Goal: Transaction & Acquisition: Download file/media

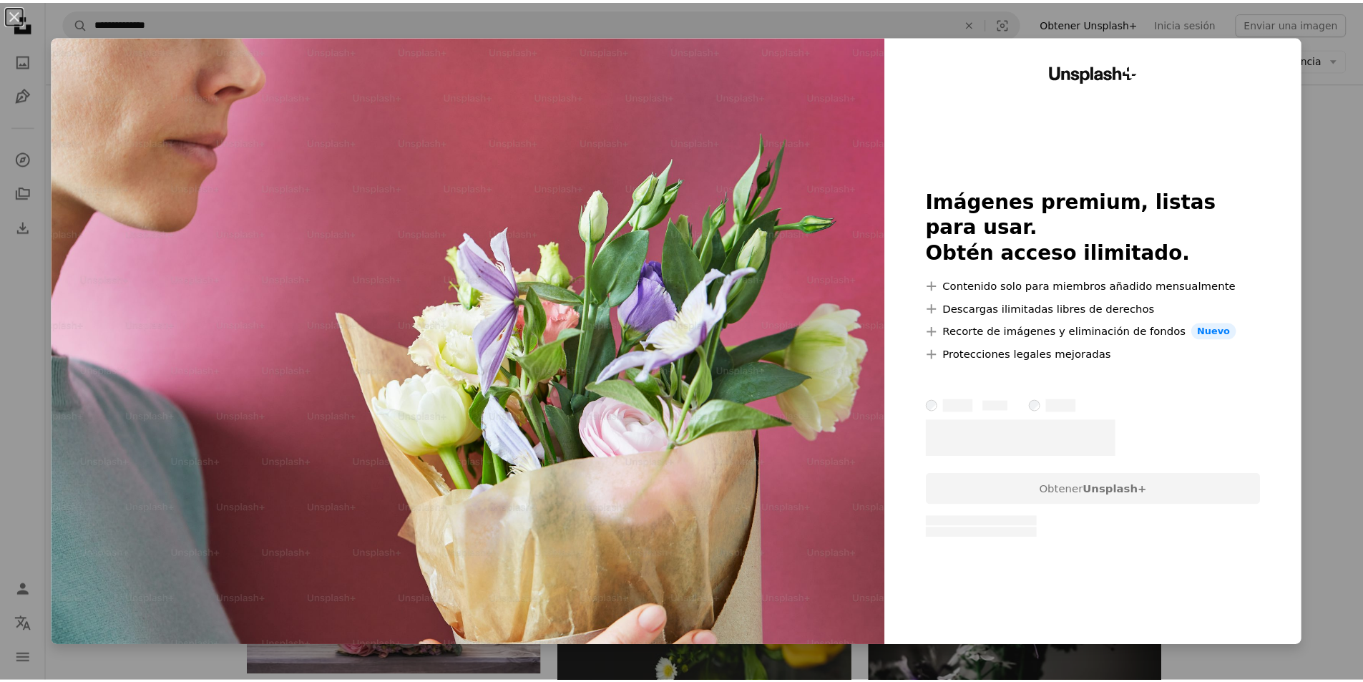
scroll to position [4742, 0]
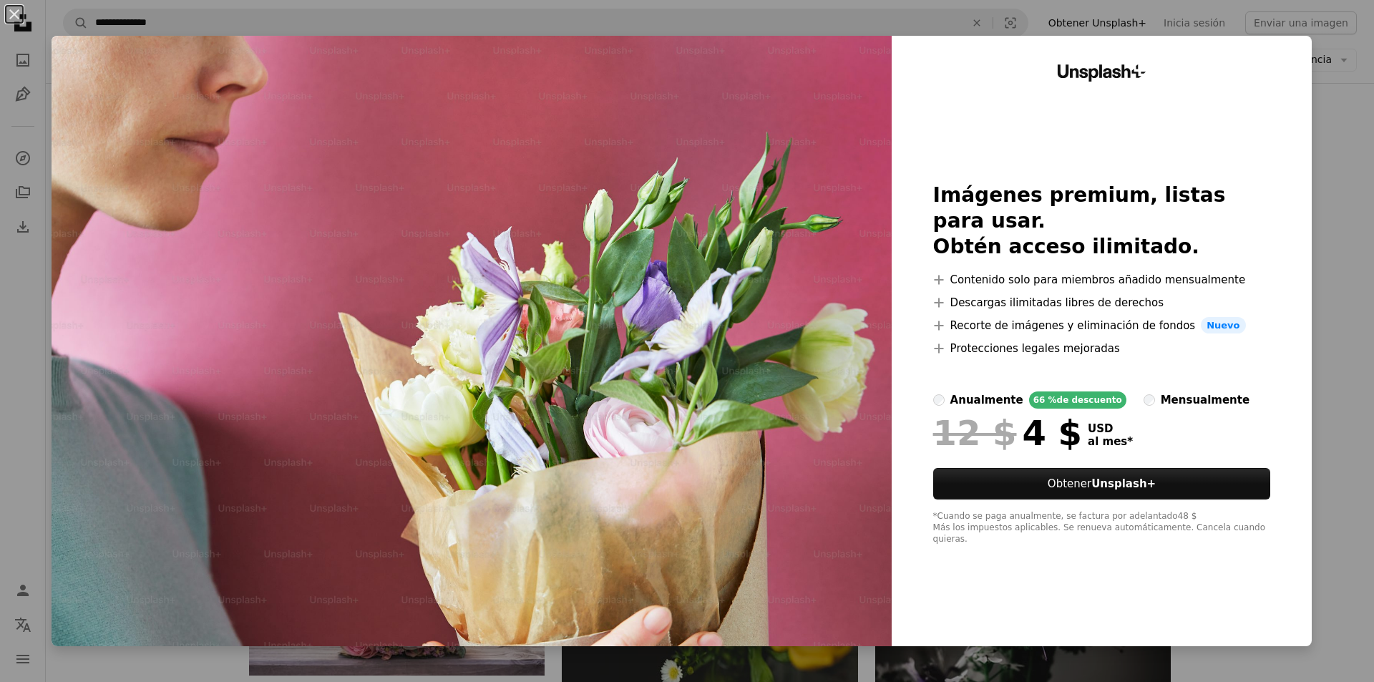
click at [1312, 164] on div "An X shape Unsplash+ Imágenes premium, listas para usar. Obtén acceso ilimitado…" at bounding box center [687, 341] width 1374 height 682
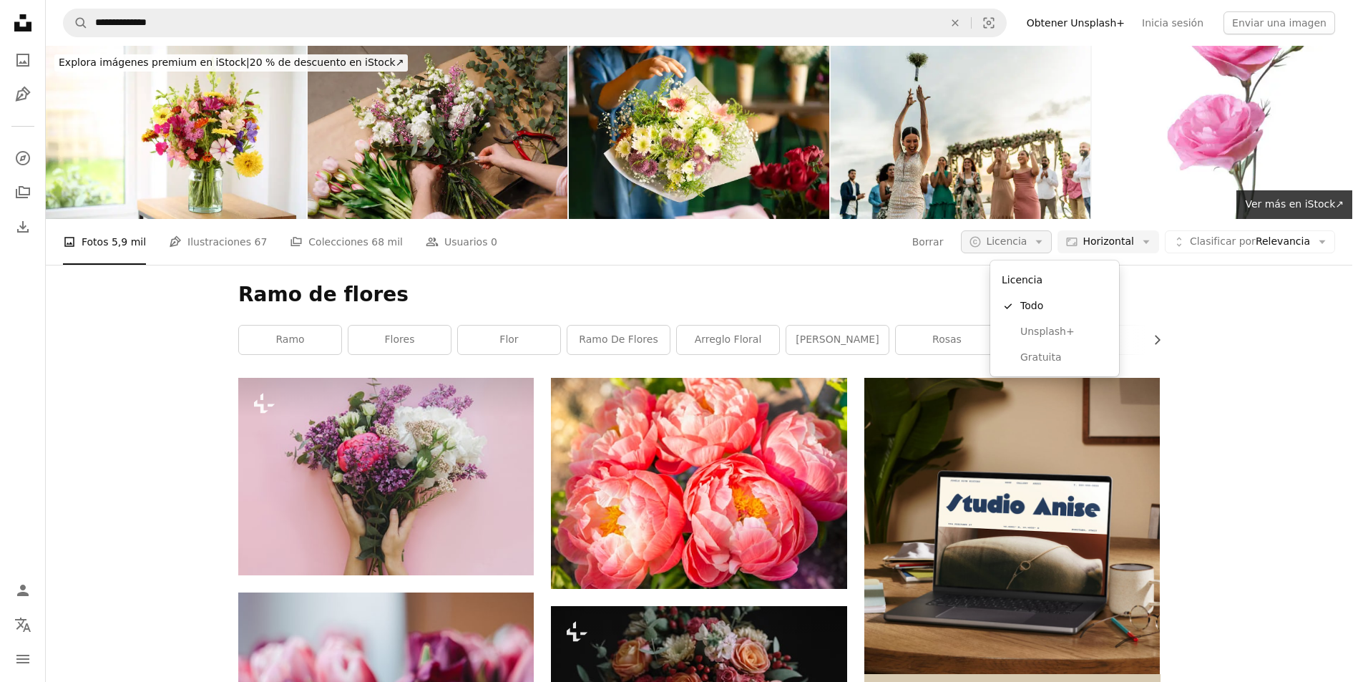
click at [1052, 244] on button "A copyright icon © Licencia Arrow down" at bounding box center [1006, 241] width 91 height 23
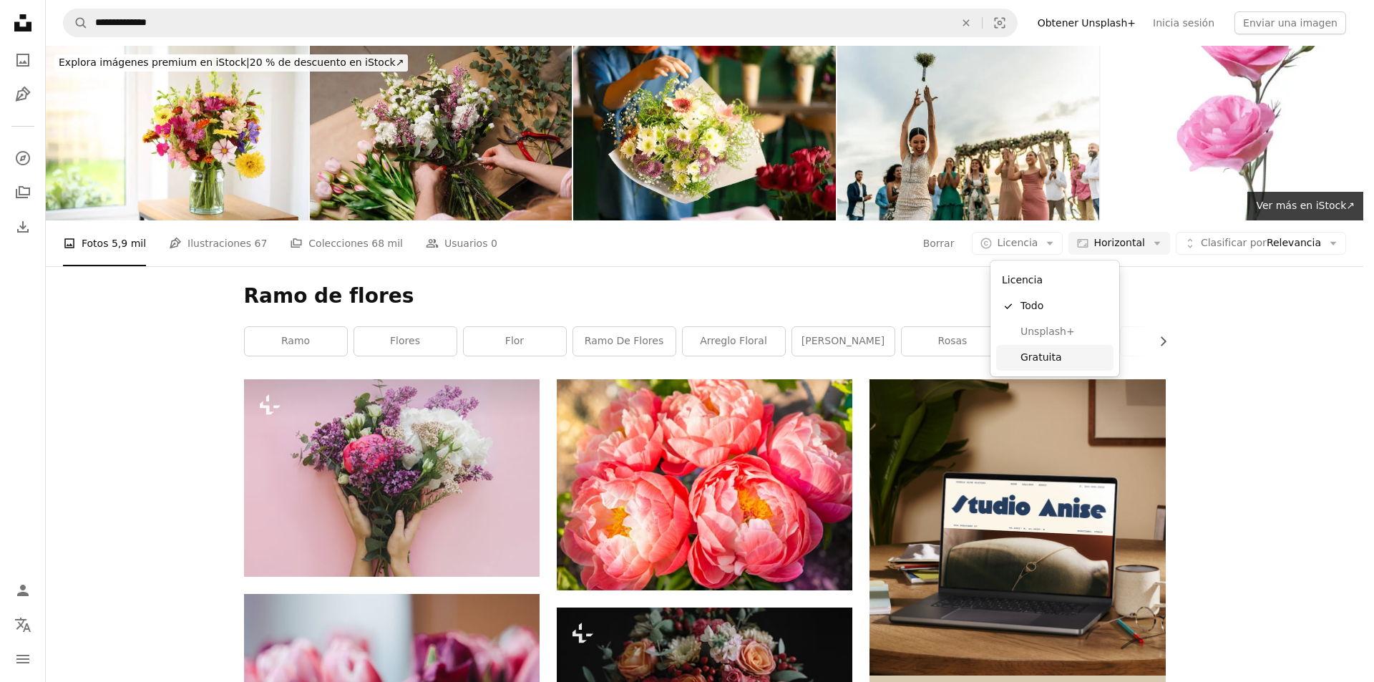
click at [1055, 354] on span "Gratuita" at bounding box center [1063, 358] width 87 height 14
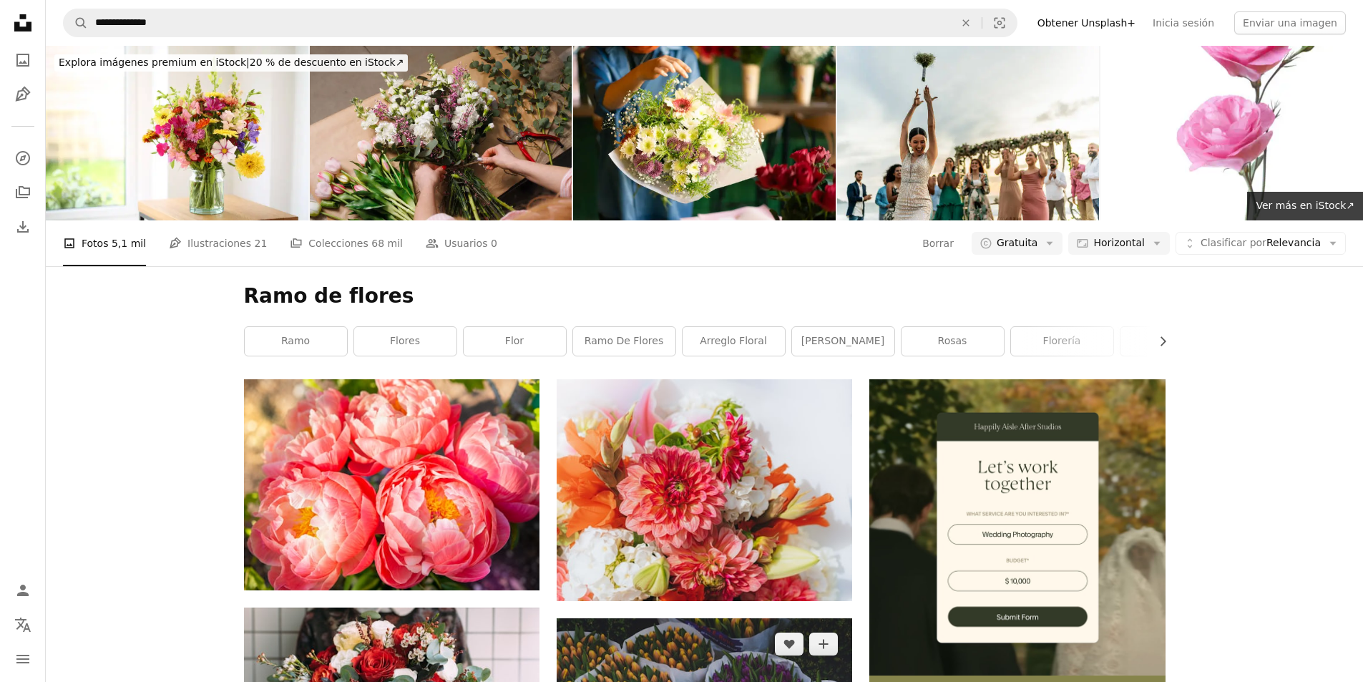
scroll to position [1216, 0]
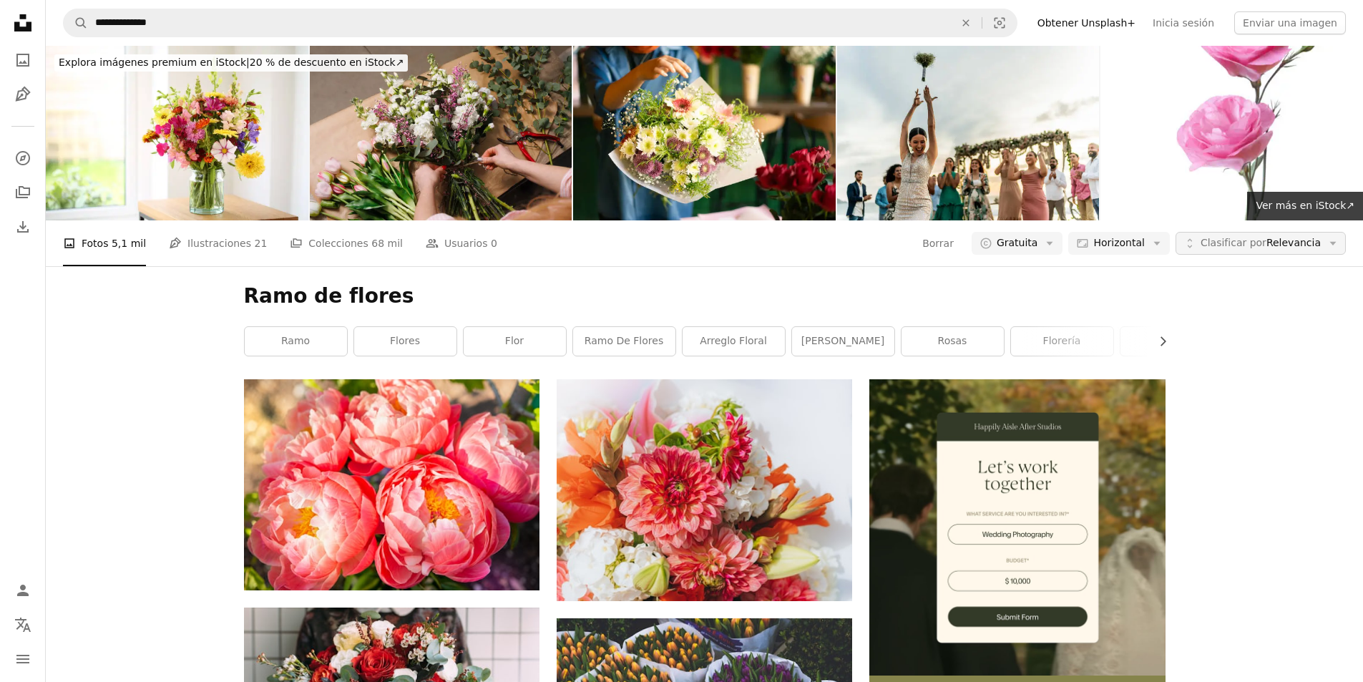
click at [1309, 236] on span "Clasificar por Relevancia" at bounding box center [1261, 243] width 120 height 14
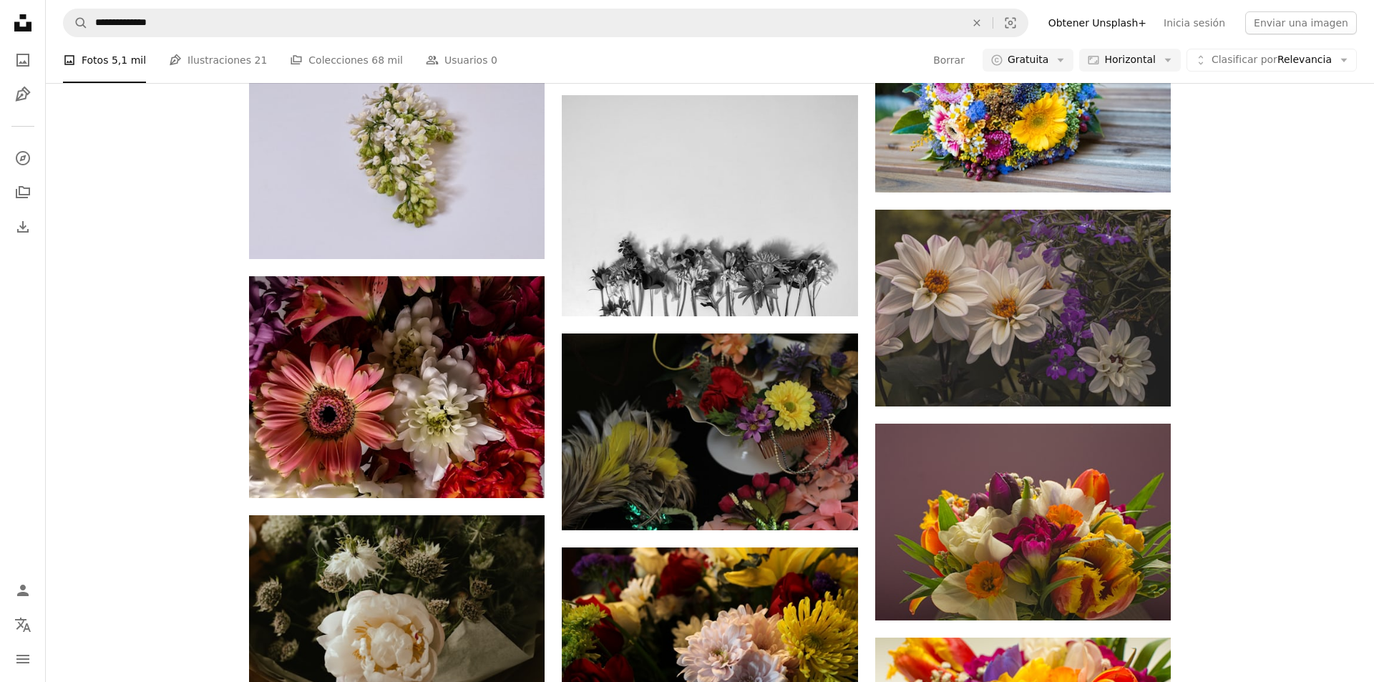
click at [1172, 401] on body "**********" at bounding box center [687, 695] width 1374 height 3823
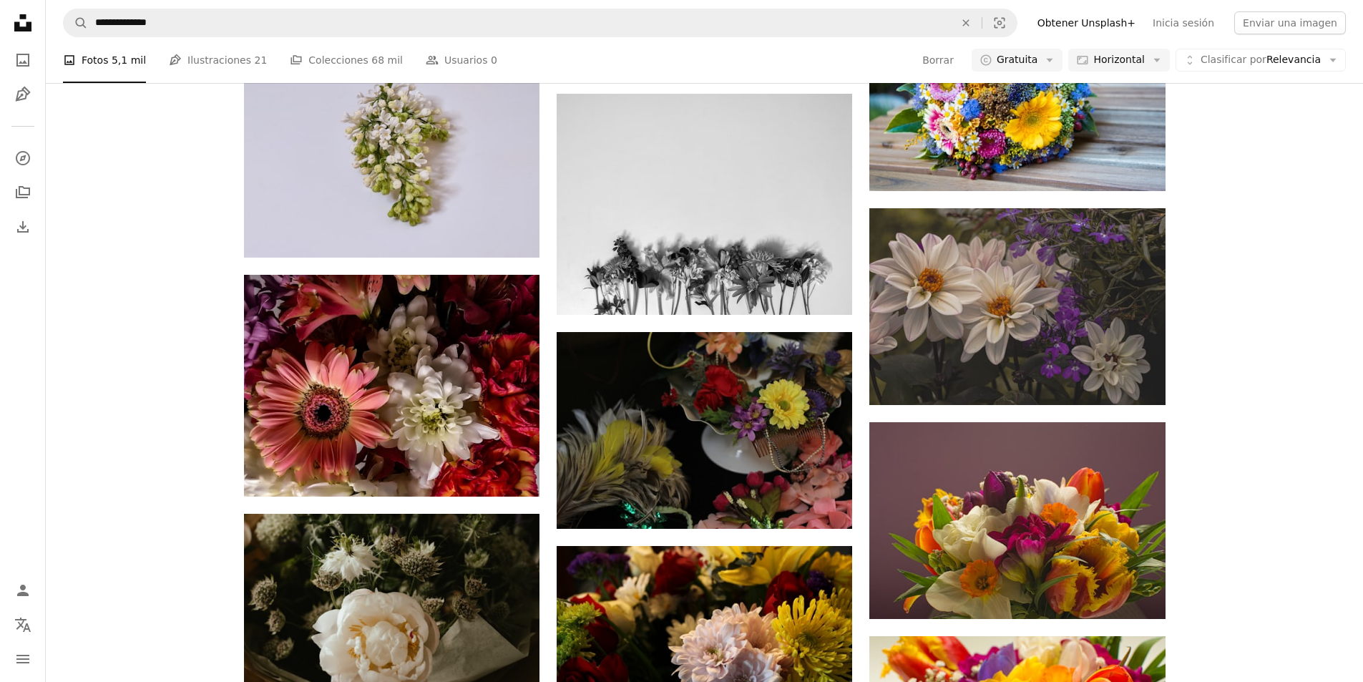
scroll to position [17889, 0]
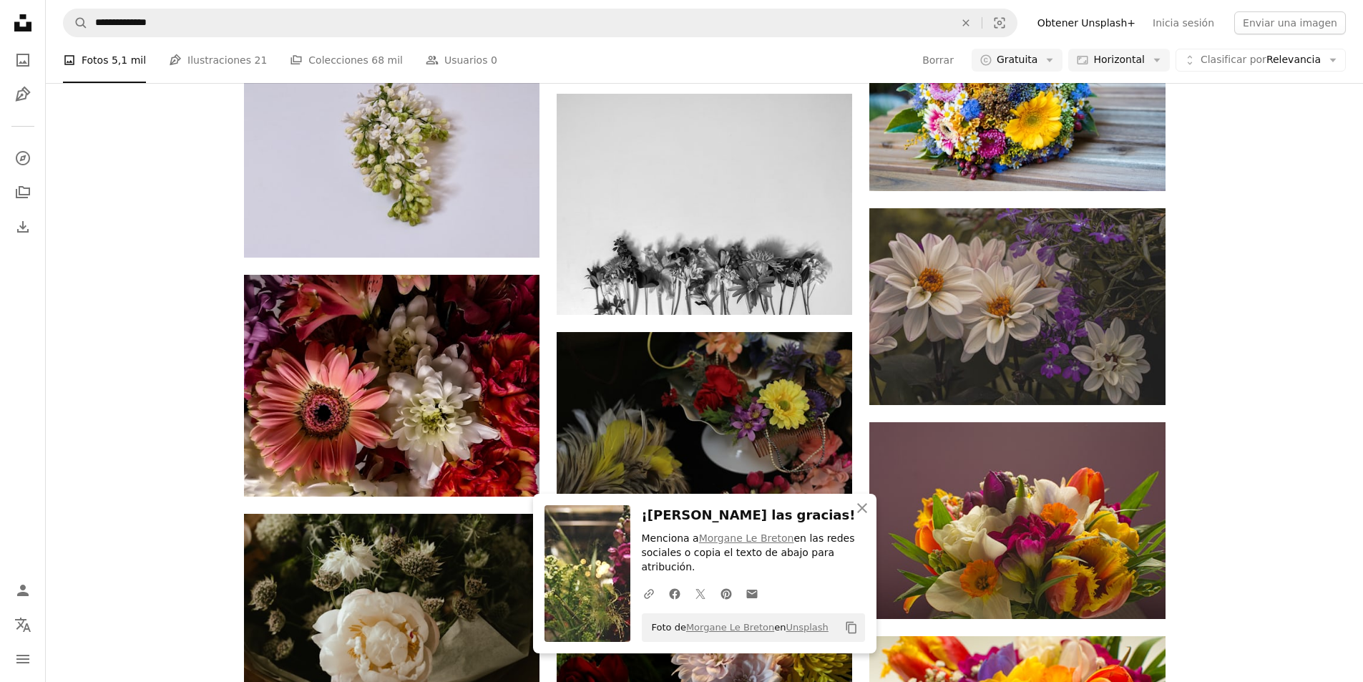
scroll to position [37782, 0]
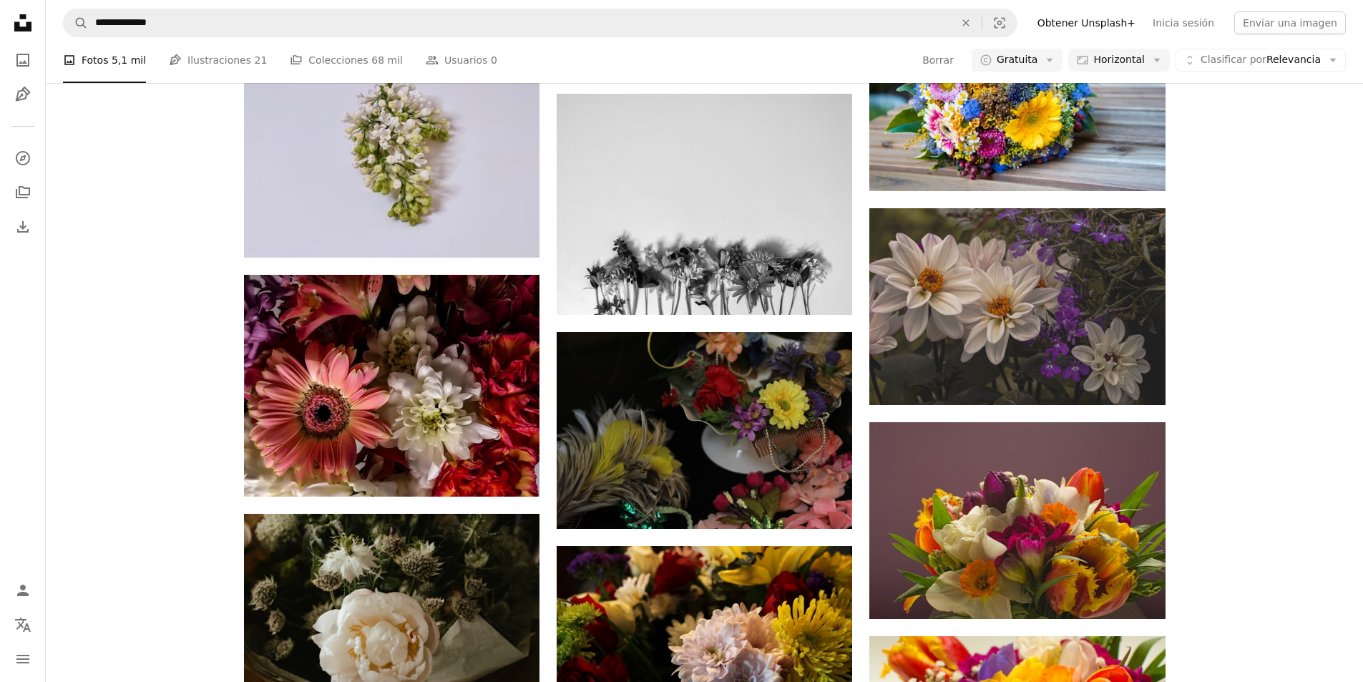
scroll to position [38927, 0]
